Goal: Find specific page/section: Find specific page/section

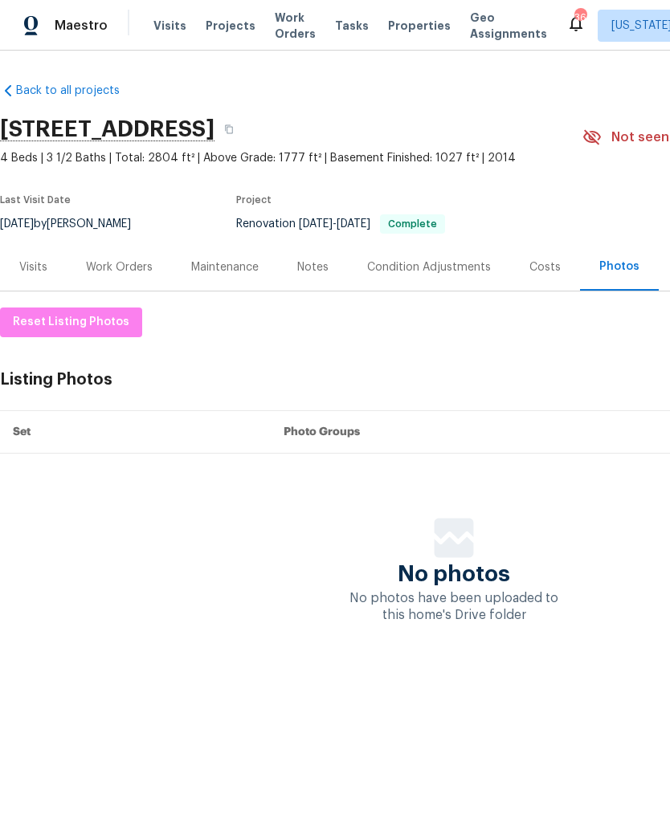
click at [554, 261] on div "Costs" at bounding box center [544, 267] width 31 height 16
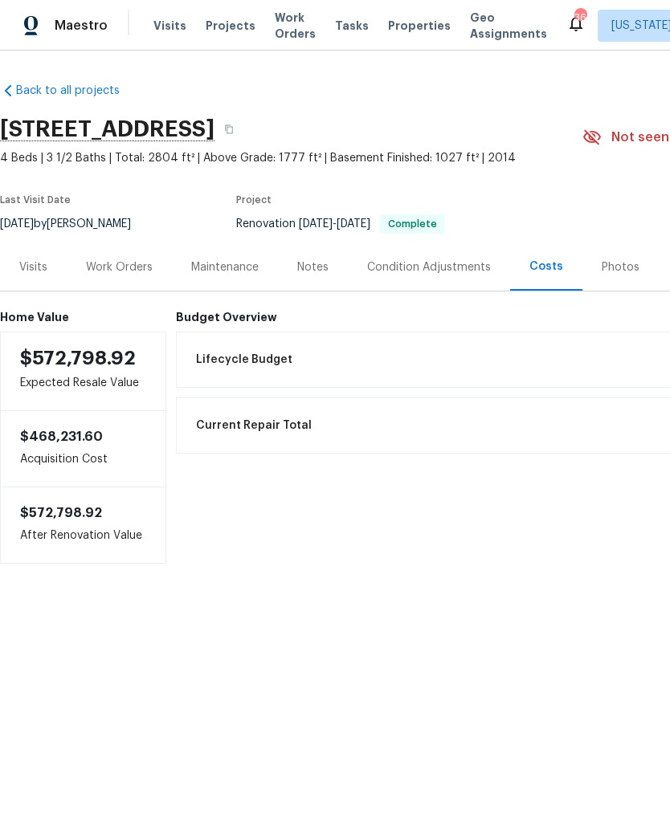
click at [611, 270] on div "Photos" at bounding box center [621, 267] width 38 height 16
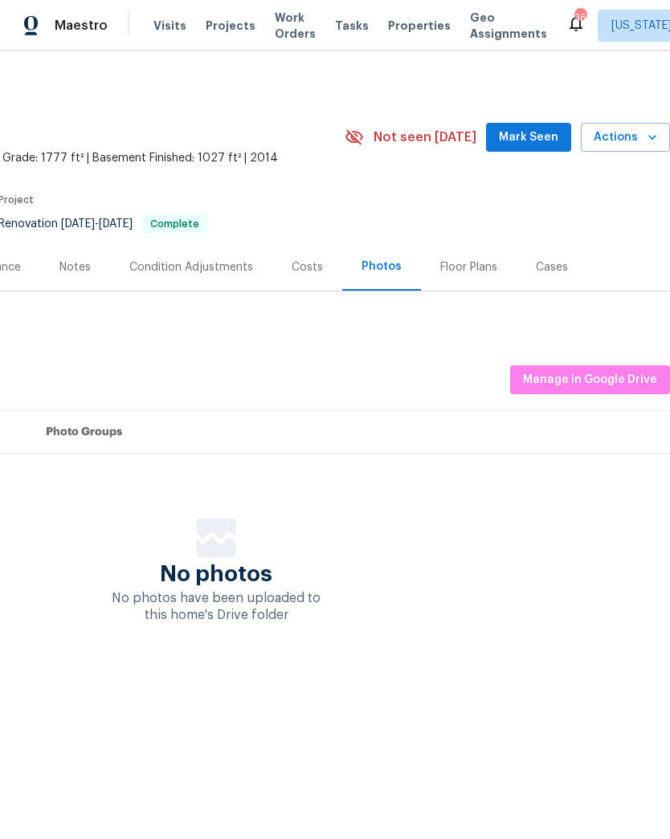
scroll to position [0, 238]
click at [589, 370] on span "Manage in Google Drive" at bounding box center [590, 380] width 134 height 20
